Goal: Book appointment/travel/reservation

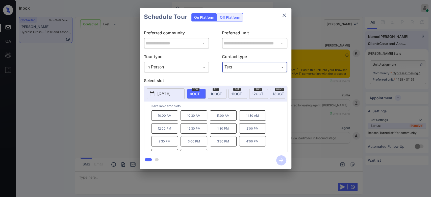
scroll to position [525, 0]
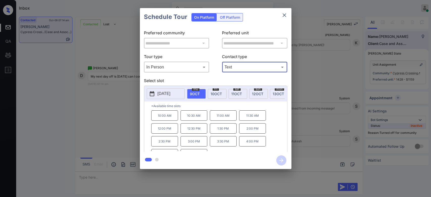
click at [170, 94] on p "2025-10-09" at bounding box center [164, 94] width 13 height 6
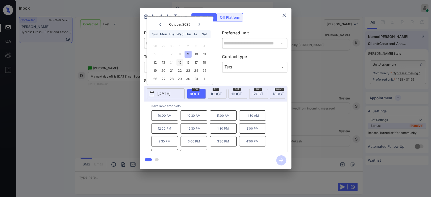
click at [179, 62] on div "15" at bounding box center [179, 62] width 7 height 7
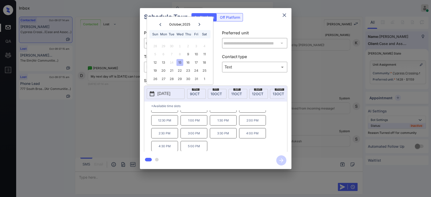
click at [284, 14] on icon "close" at bounding box center [284, 15] width 6 height 6
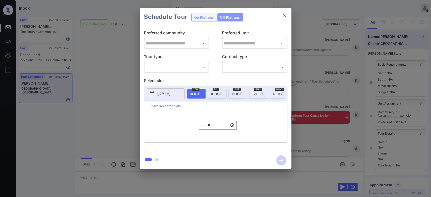
scroll to position [104, 0]
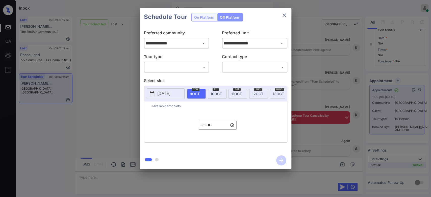
click at [282, 15] on icon "close" at bounding box center [284, 15] width 6 height 6
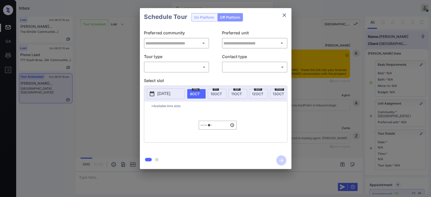
type input "**********"
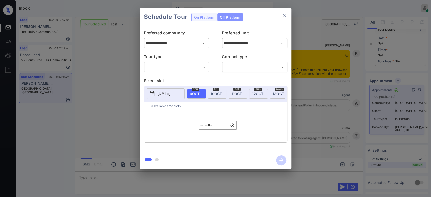
scroll to position [2087, 0]
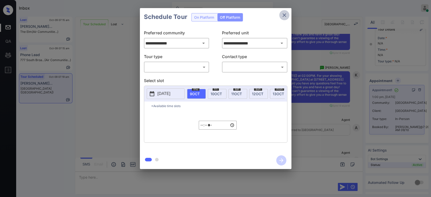
click at [281, 17] on icon "close" at bounding box center [284, 15] width 6 height 6
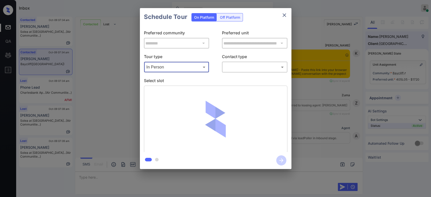
scroll to position [1437, 0]
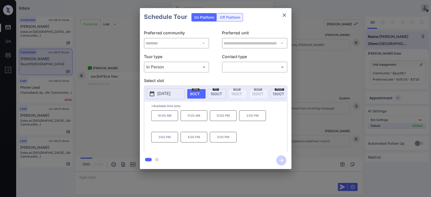
click at [219, 93] on span "[DATE]" at bounding box center [216, 94] width 11 height 4
click at [283, 16] on icon "close" at bounding box center [284, 15] width 6 height 6
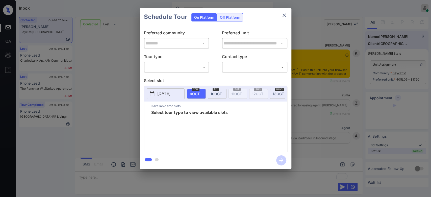
click at [173, 65] on body "Inbox Mukesh Online Set yourself offline Set yourself on break Profile Switch t…" at bounding box center [215, 98] width 431 height 197
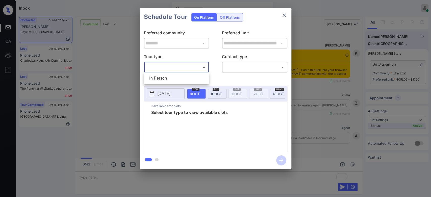
scroll to position [1467, 0]
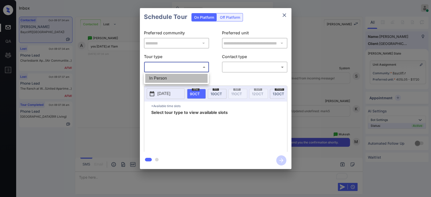
click at [162, 75] on li "In Person" at bounding box center [176, 78] width 62 height 9
type input "********"
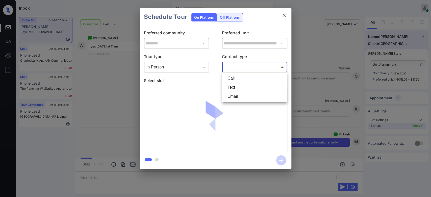
click at [243, 68] on body "Inbox Mukesh Online Set yourself offline Set yourself on break Profile Switch t…" at bounding box center [215, 98] width 431 height 197
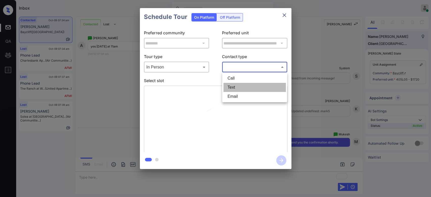
click at [235, 87] on li "Text" at bounding box center [254, 87] width 62 height 9
type input "****"
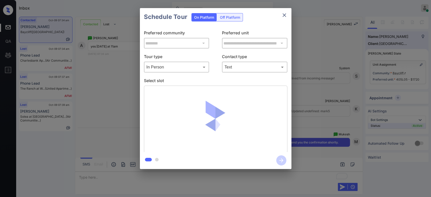
drag, startPoint x: 257, startPoint y: 27, endPoint x: 259, endPoint y: 18, distance: 9.0
click at [259, 18] on div "**********" at bounding box center [215, 88] width 151 height 161
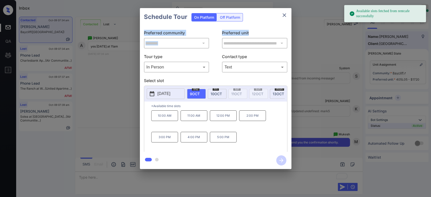
click at [259, 18] on div "Schedule Tour On Platform Off Platform" at bounding box center [215, 17] width 151 height 18
click at [217, 93] on span "10 OCT" at bounding box center [216, 94] width 11 height 4
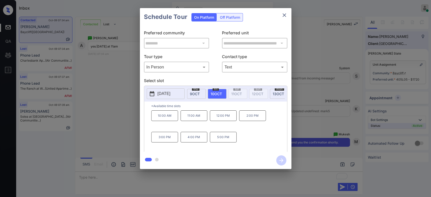
click at [191, 116] on p "11:00 AM" at bounding box center [194, 115] width 27 height 11
click at [281, 156] on icon "button" at bounding box center [281, 160] width 10 height 10
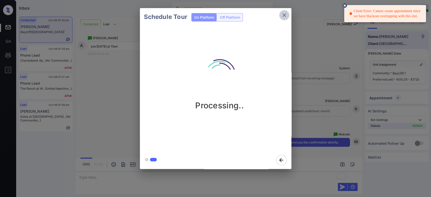
click at [282, 17] on icon "close" at bounding box center [284, 15] width 6 height 6
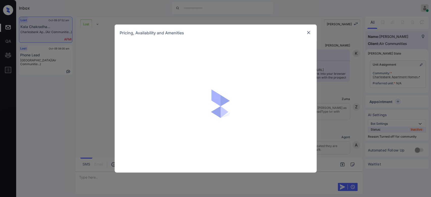
scroll to position [1329, 0]
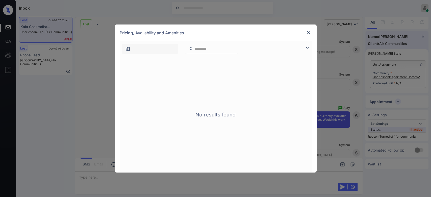
click at [307, 32] on img at bounding box center [308, 32] width 5 height 5
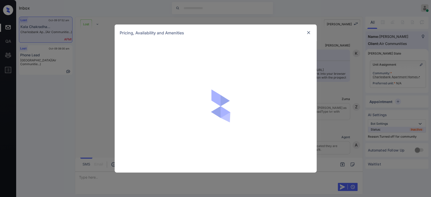
scroll to position [1969, 0]
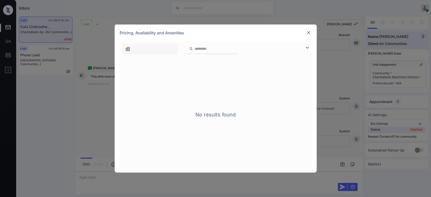
click at [307, 32] on img at bounding box center [308, 32] width 5 height 5
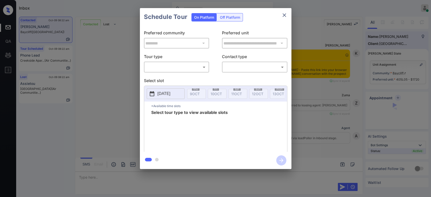
scroll to position [3097, 0]
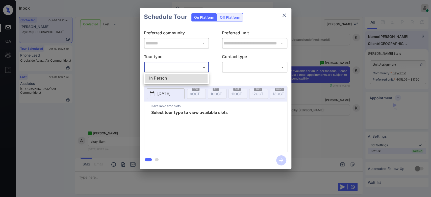
drag, startPoint x: 189, startPoint y: 69, endPoint x: 175, endPoint y: 80, distance: 17.3
click at [175, 80] on body "Inbox Mukesh Online Set yourself offline Set yourself on break Profile Switch t…" at bounding box center [215, 98] width 431 height 197
click at [175, 80] on li "In Person" at bounding box center [176, 78] width 62 height 9
type input "********"
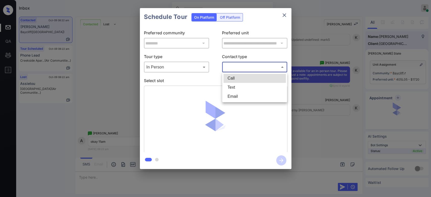
click at [237, 69] on body "Inbox Mukesh Online Set yourself offline Set yourself on break Profile Switch t…" at bounding box center [215, 98] width 431 height 197
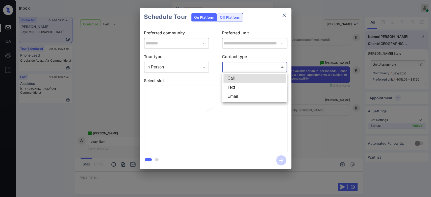
click at [229, 90] on li "Text" at bounding box center [254, 87] width 62 height 9
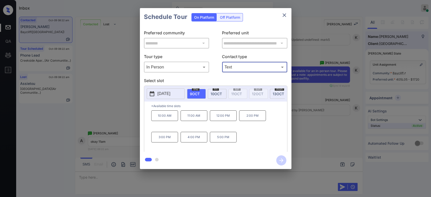
type input "****"
click at [275, 95] on div "mon 13 OCT" at bounding box center [279, 94] width 19 height 10
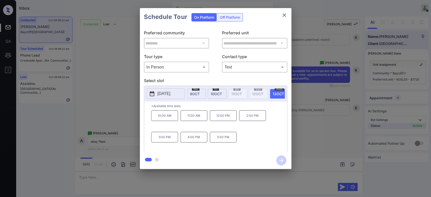
click at [192, 120] on p "11:00 AM" at bounding box center [194, 115] width 27 height 11
click at [277, 162] on icon "button" at bounding box center [281, 160] width 10 height 10
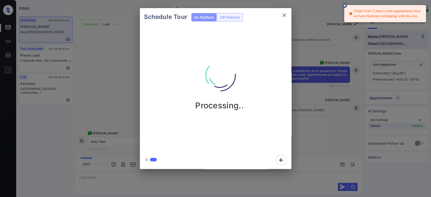
click at [346, 5] on icon at bounding box center [344, 5] width 5 height 5
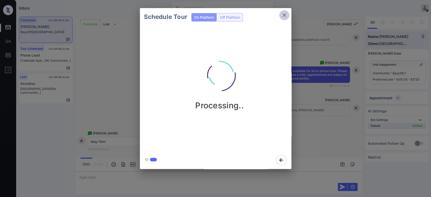
click at [286, 16] on icon "close" at bounding box center [284, 15] width 6 height 6
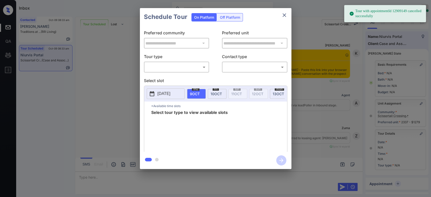
scroll to position [59, 0]
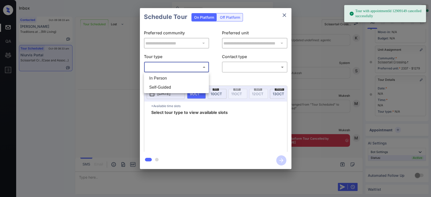
click at [180, 68] on body "Tour with appointmentId 12909149 cancelled successfully Inbox Mukesh Online Set…" at bounding box center [215, 98] width 431 height 197
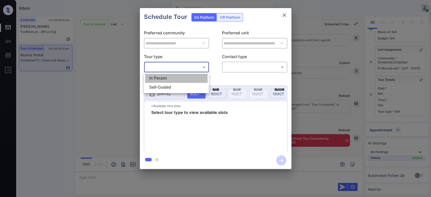
click at [164, 78] on li "In Person" at bounding box center [176, 78] width 62 height 9
type input "********"
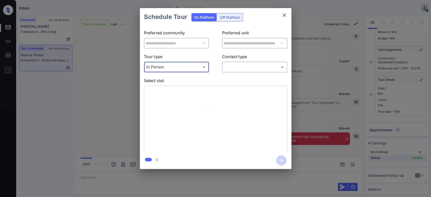
scroll to position [1582, 0]
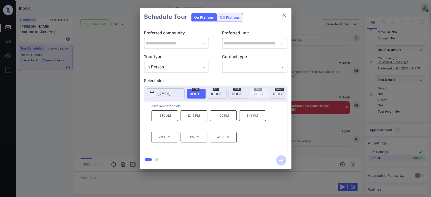
click at [170, 91] on p "[DATE]" at bounding box center [164, 94] width 13 height 6
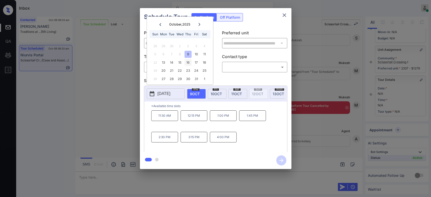
click at [188, 62] on div "16" at bounding box center [188, 62] width 7 height 7
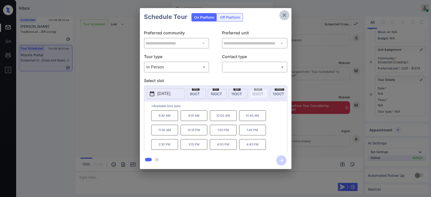
click at [285, 14] on icon "close" at bounding box center [284, 15] width 4 height 4
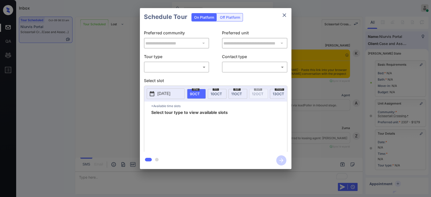
scroll to position [1642, 0]
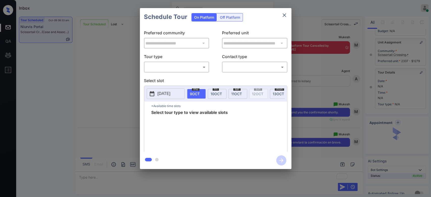
click at [184, 71] on div "​ ​" at bounding box center [176, 67] width 65 height 11
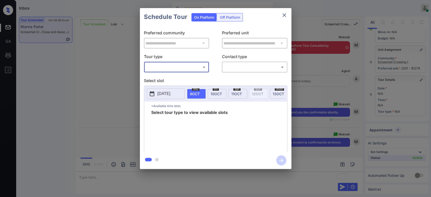
scroll to position [59, 0]
click at [181, 67] on body "Inbox Mukesh Online Set yourself offline Set yourself on break Profile Switch t…" at bounding box center [215, 98] width 431 height 197
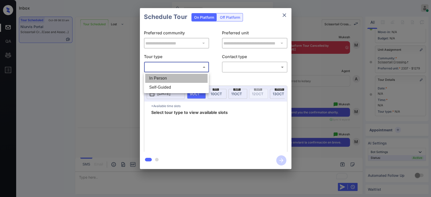
click at [164, 75] on li "In Person" at bounding box center [176, 78] width 62 height 9
type input "********"
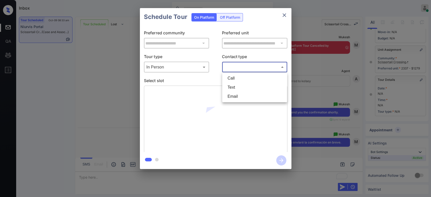
drag, startPoint x: 239, startPoint y: 67, endPoint x: 231, endPoint y: 88, distance: 22.5
click at [231, 88] on body "Inbox Mukesh Online Set yourself offline Set yourself on break Profile Switch t…" at bounding box center [215, 98] width 431 height 197
click at [231, 88] on li "Text" at bounding box center [254, 87] width 62 height 9
type input "****"
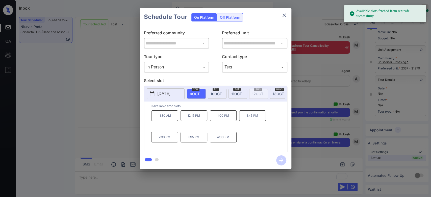
click at [170, 95] on p "[DATE]" at bounding box center [164, 94] width 13 height 6
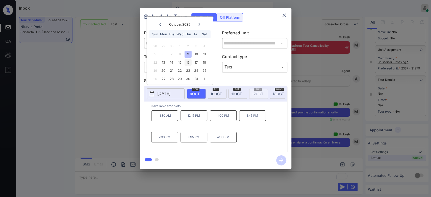
click at [189, 63] on div "16" at bounding box center [188, 62] width 7 height 7
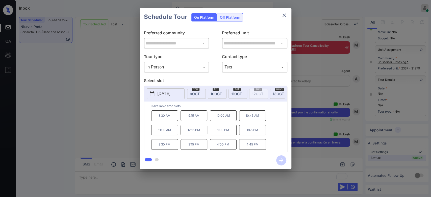
click at [162, 119] on p "8:30 AM" at bounding box center [164, 115] width 27 height 11
click at [282, 161] on icon "button" at bounding box center [281, 160] width 10 height 10
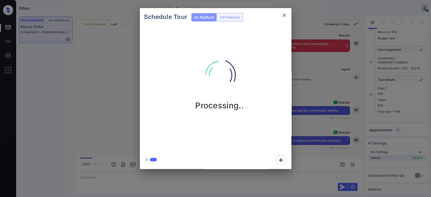
scroll to position [61, 0]
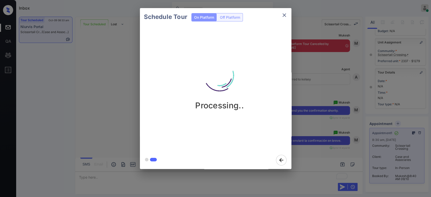
click at [305, 90] on div "Schedule Tour On Platform Off Platform Processing.." at bounding box center [215, 88] width 431 height 177
